Goal: Find contact information: Find contact information

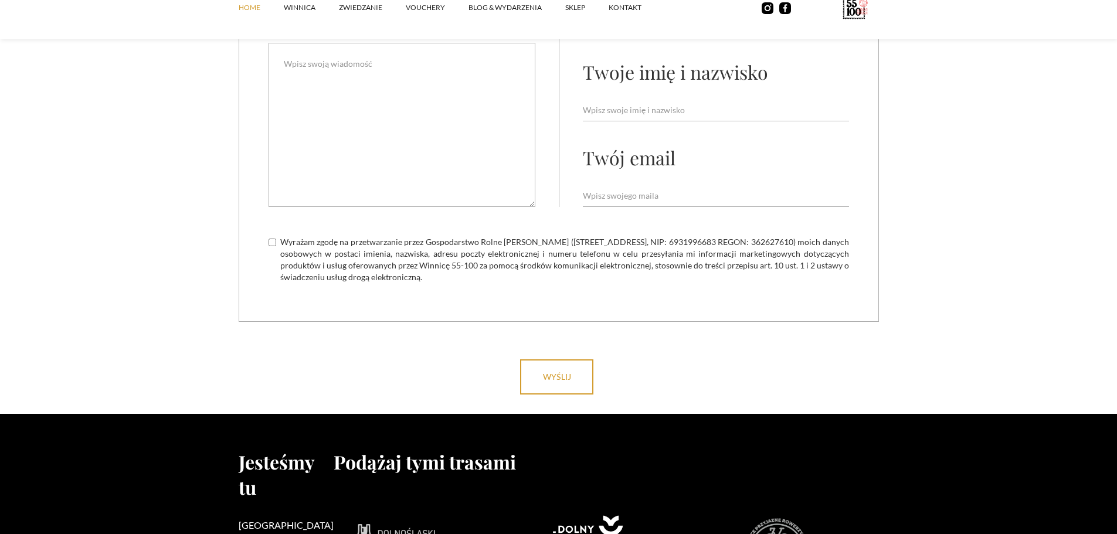
scroll to position [4708, 0]
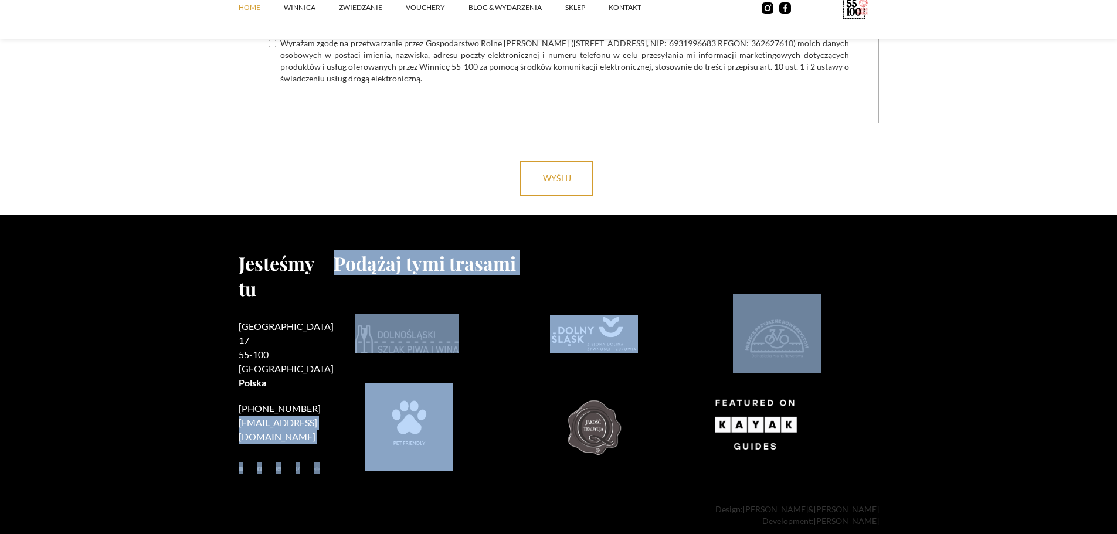
drag, startPoint x: 323, startPoint y: 386, endPoint x: 239, endPoint y: 393, distance: 84.7
click at [239, 393] on div "Jesteśmy tu Rzepotowice 17 55-100 Trzebnica Polska +48 730 706 690 kontakt@5510…" at bounding box center [559, 365] width 640 height 230
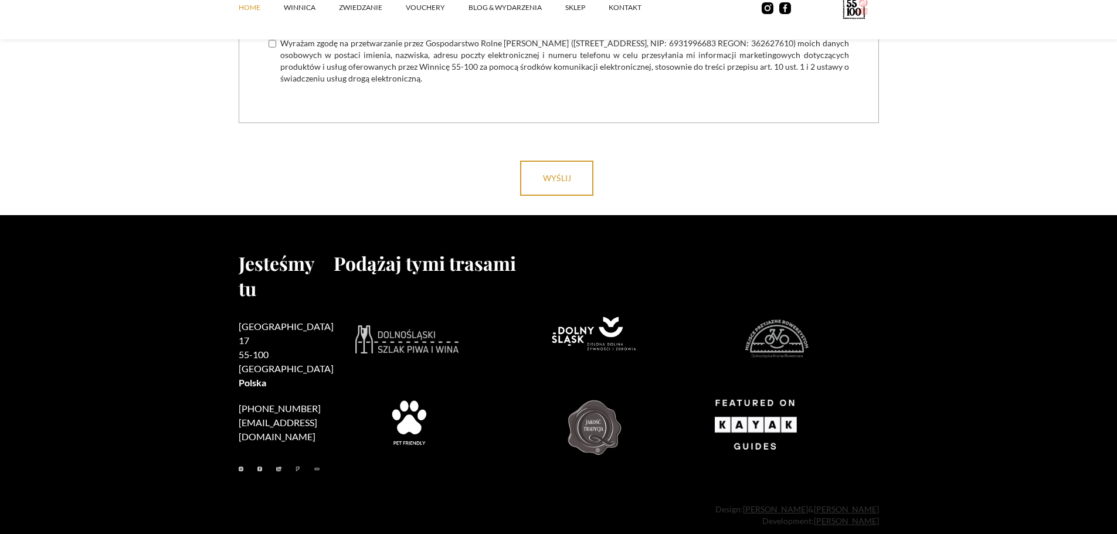
click at [183, 380] on footer "Jesteśmy tu Rzepotowice 17 55-100 Trzebnica Polska +48 730 706 690 kontakt@5510…" at bounding box center [558, 382] width 1117 height 335
drag, startPoint x: 232, startPoint y: 386, endPoint x: 314, endPoint y: 393, distance: 82.4
click at [314, 393] on footer "Jesteśmy tu Rzepotowice 17 55-100 Trzebnica Polska +48 730 706 690 kontakt@5510…" at bounding box center [558, 382] width 1117 height 335
copy link "[EMAIL_ADDRESS][DOMAIN_NAME]"
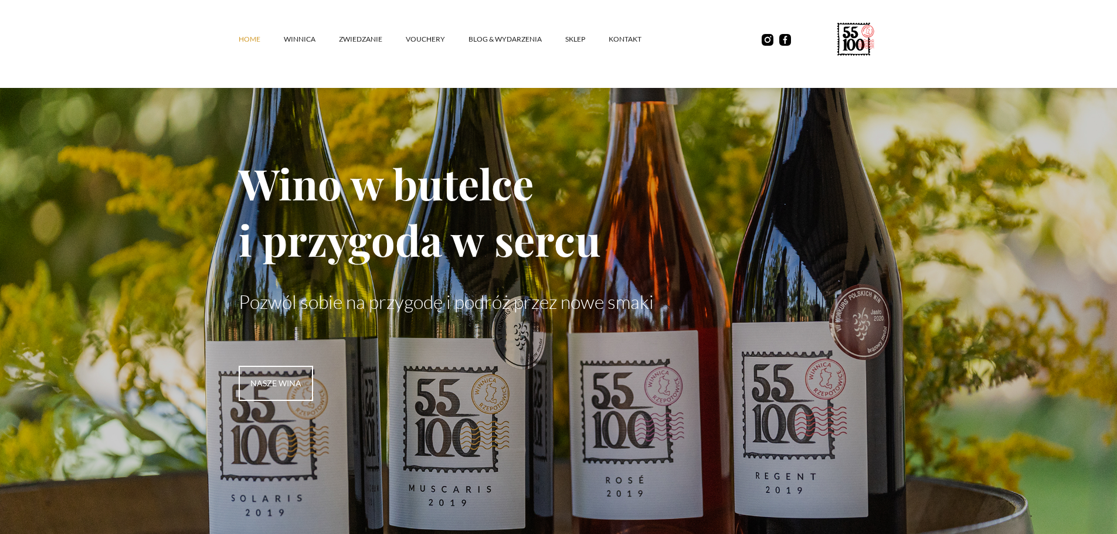
scroll to position [0, 0]
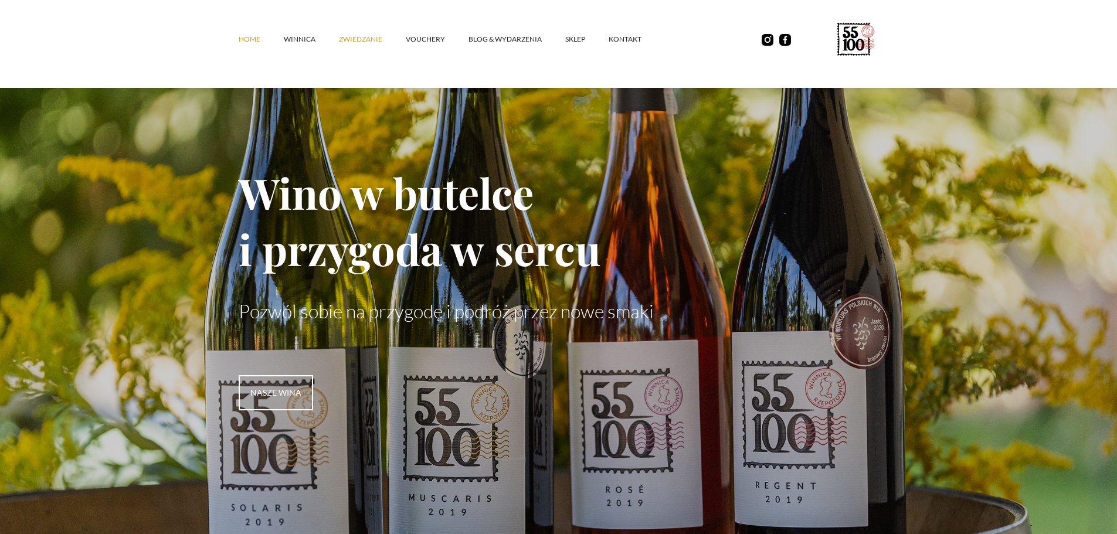
click at [360, 40] on link "ZWIEDZANIE" at bounding box center [372, 39] width 67 height 35
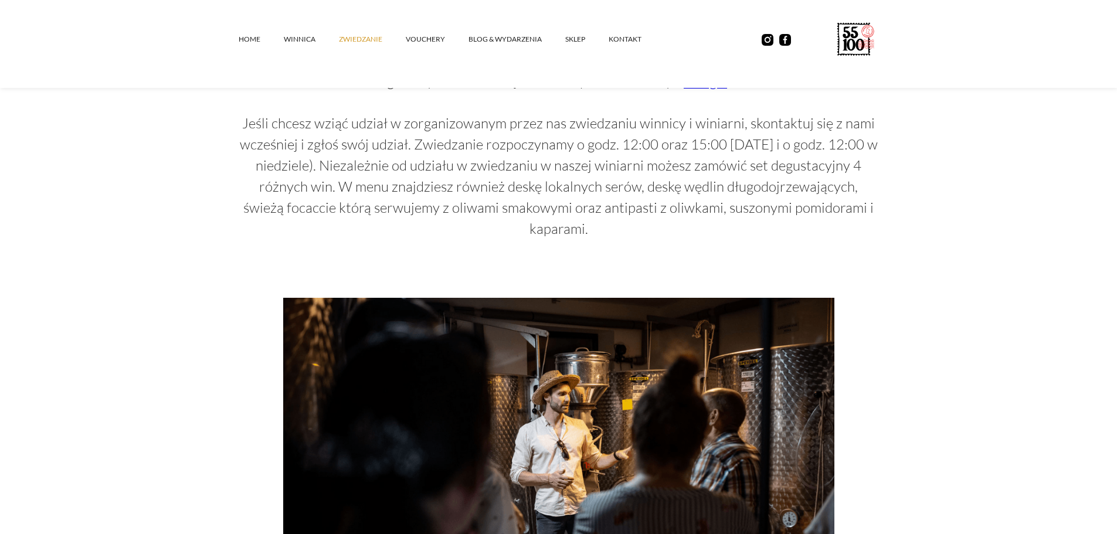
scroll to position [799, 0]
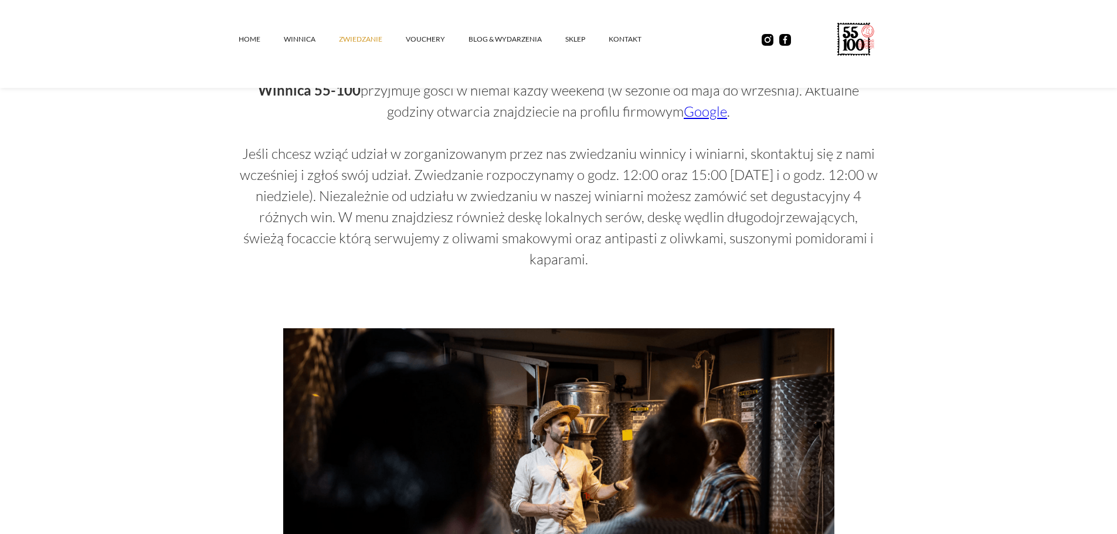
drag, startPoint x: 885, startPoint y: 239, endPoint x: 239, endPoint y: 161, distance: 650.4
click at [239, 161] on section "Zwiedzanie Zwiedzanie winnicy to fascynująca przygoda, która pozwala odkryć taj…" at bounding box center [558, 350] width 1117 height 2299
copy p "Jeśli chcesz wziąć udział w zorganizowanym przez nas zwiedzaniu winnicy i winia…"
click at [967, 201] on section "Zwiedzanie Zwiedzanie winnicy to fascynująca przygoda, która pozwala odkryć taj…" at bounding box center [558, 350] width 1117 height 2299
click at [433, 36] on link "vouchery" at bounding box center [437, 39] width 63 height 35
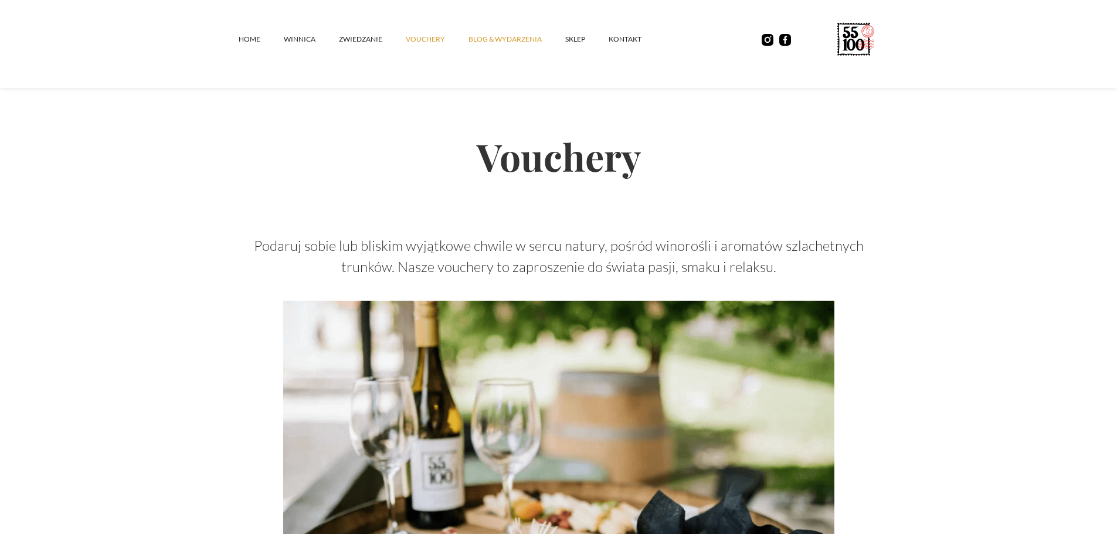
click at [520, 38] on link "Blog & Wydarzenia" at bounding box center [517, 39] width 97 height 35
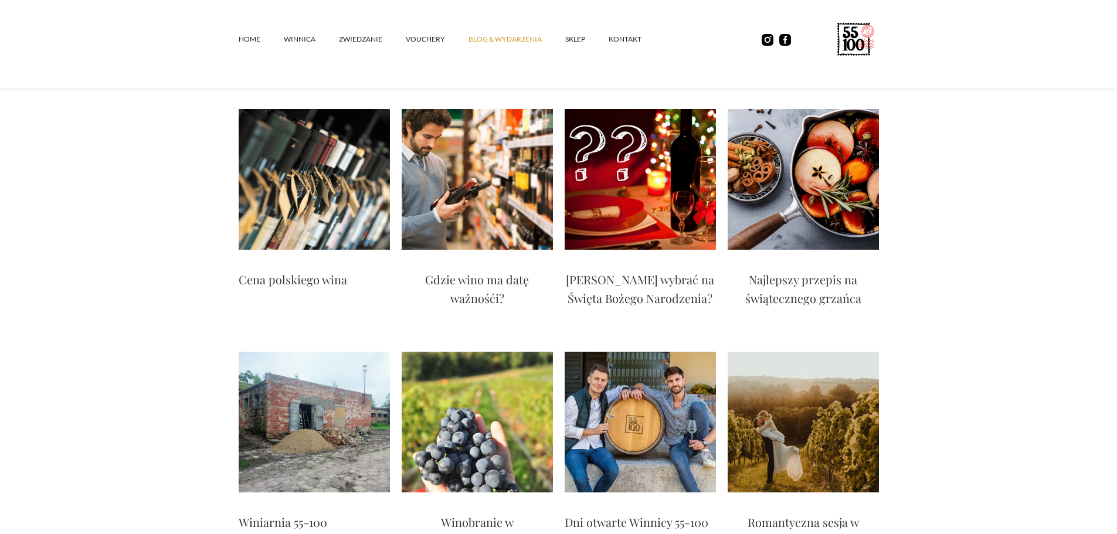
scroll to position [2404, 0]
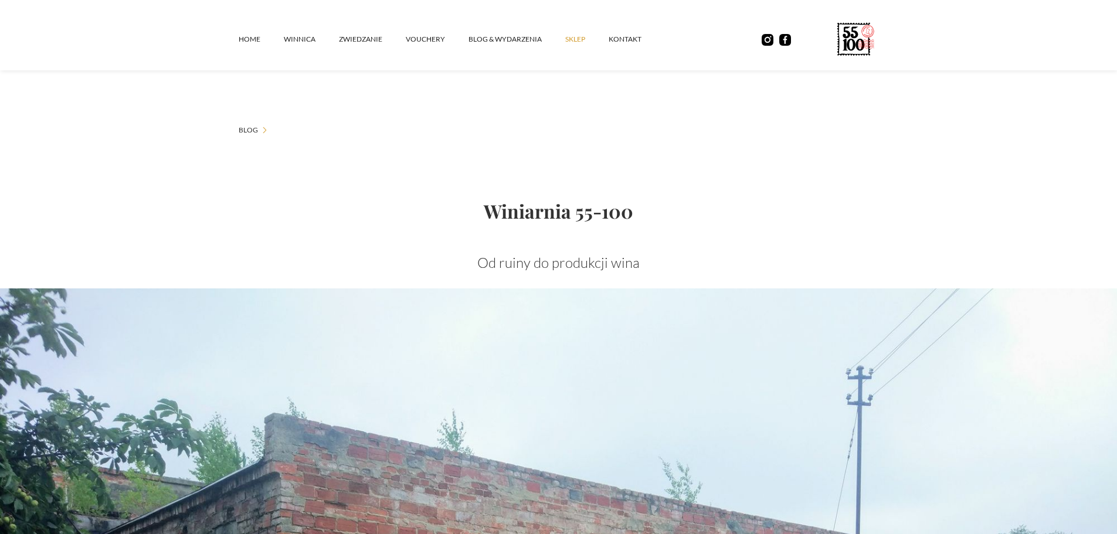
click at [572, 36] on link "SKLEP" at bounding box center [586, 39] width 43 height 35
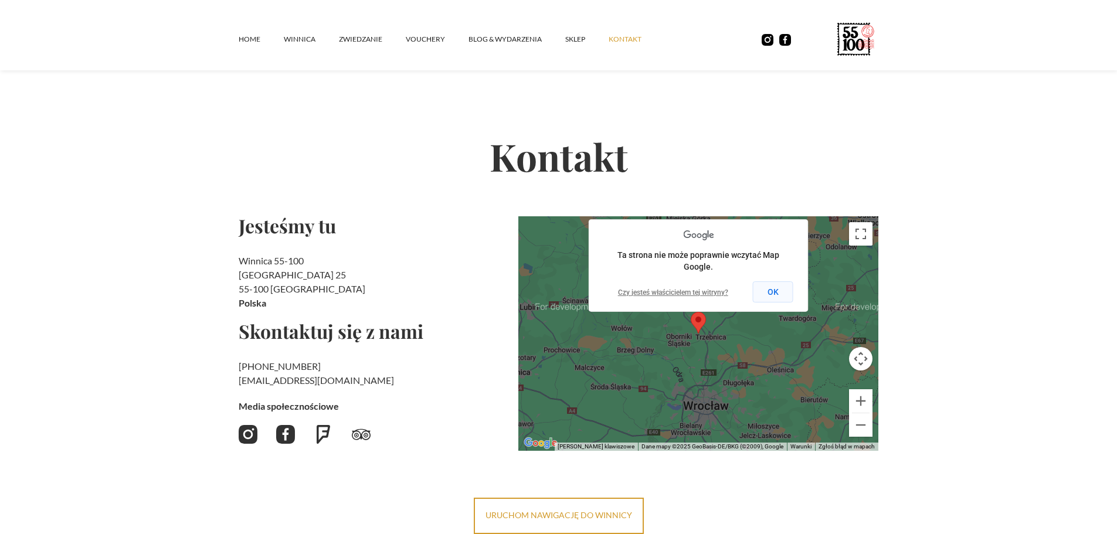
click at [774, 290] on button "OK" at bounding box center [773, 291] width 40 height 21
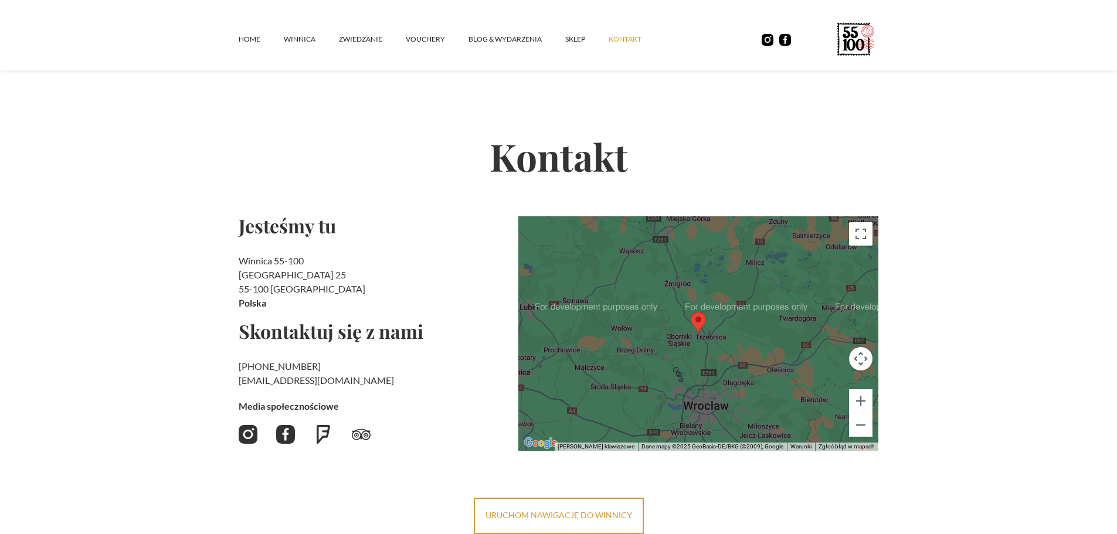
click at [735, 351] on div at bounding box center [698, 333] width 361 height 235
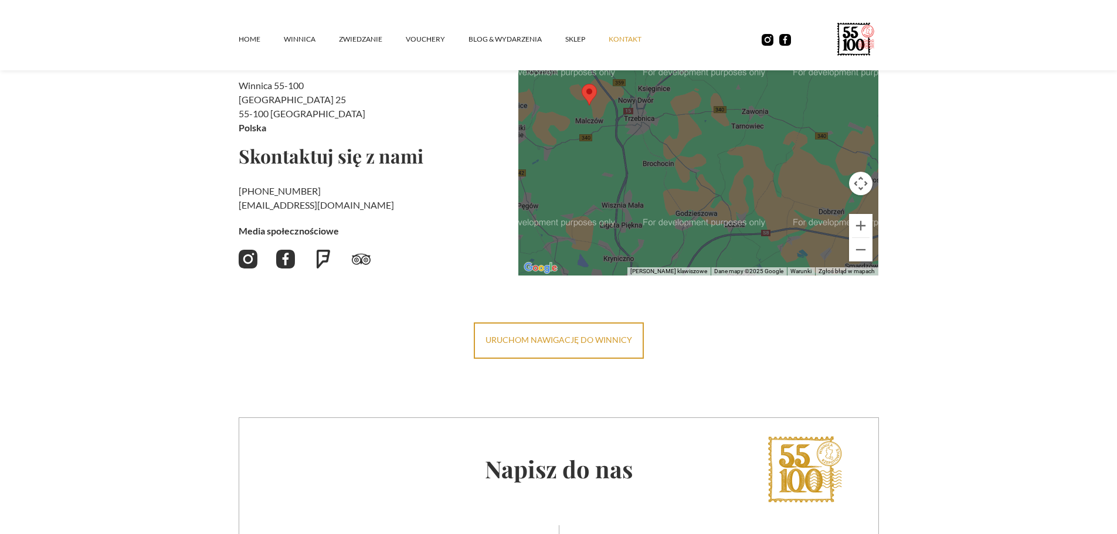
scroll to position [176, 0]
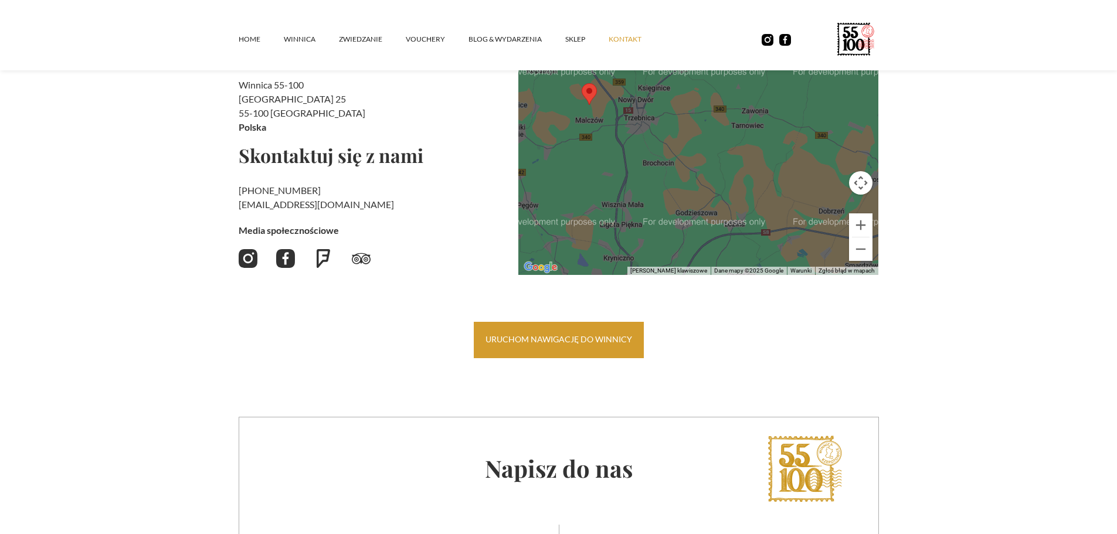
click at [584, 340] on link "uruchom nawigację do winnicy" at bounding box center [559, 340] width 170 height 36
